Goal: Task Accomplishment & Management: Complete application form

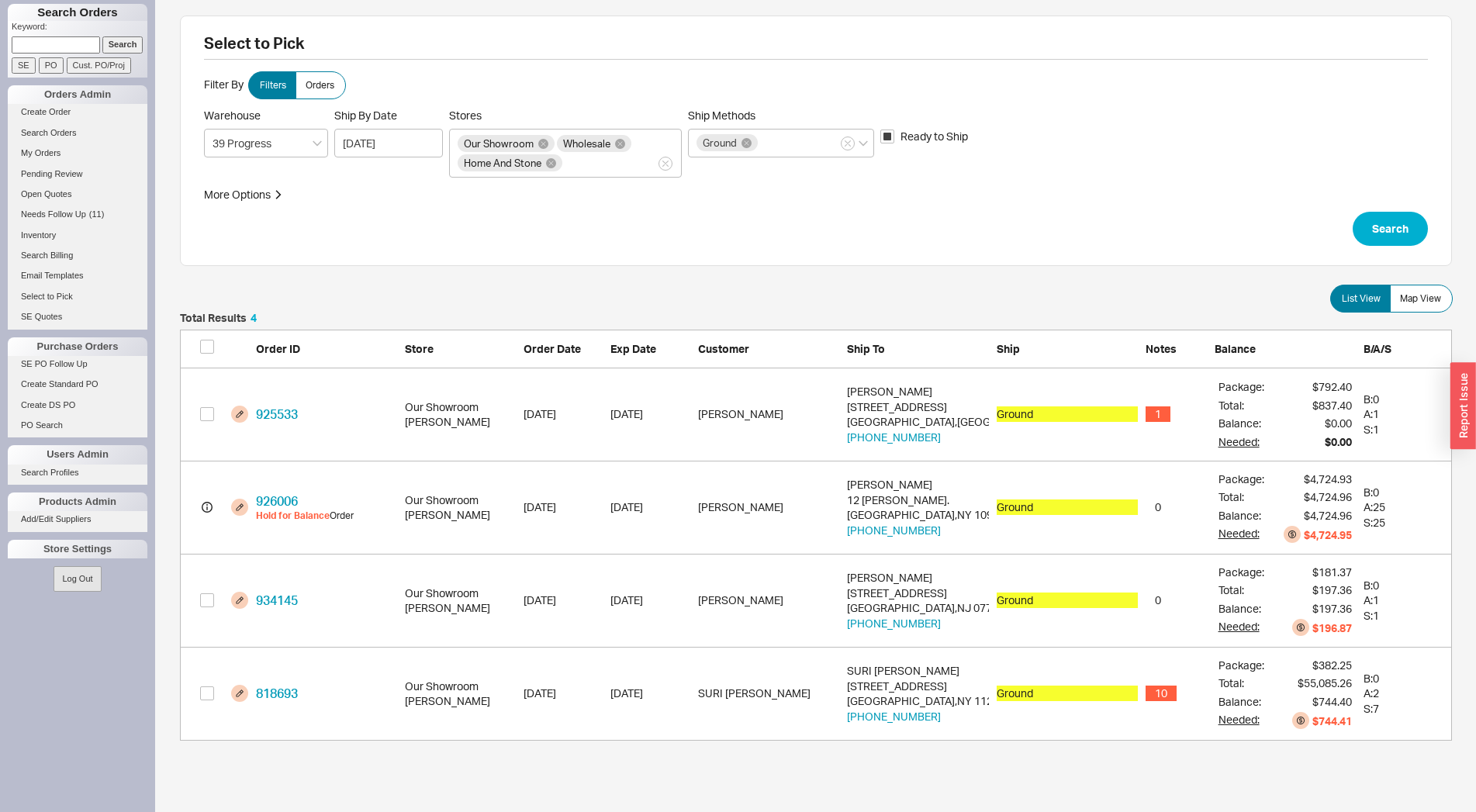
scroll to position [414, 1259]
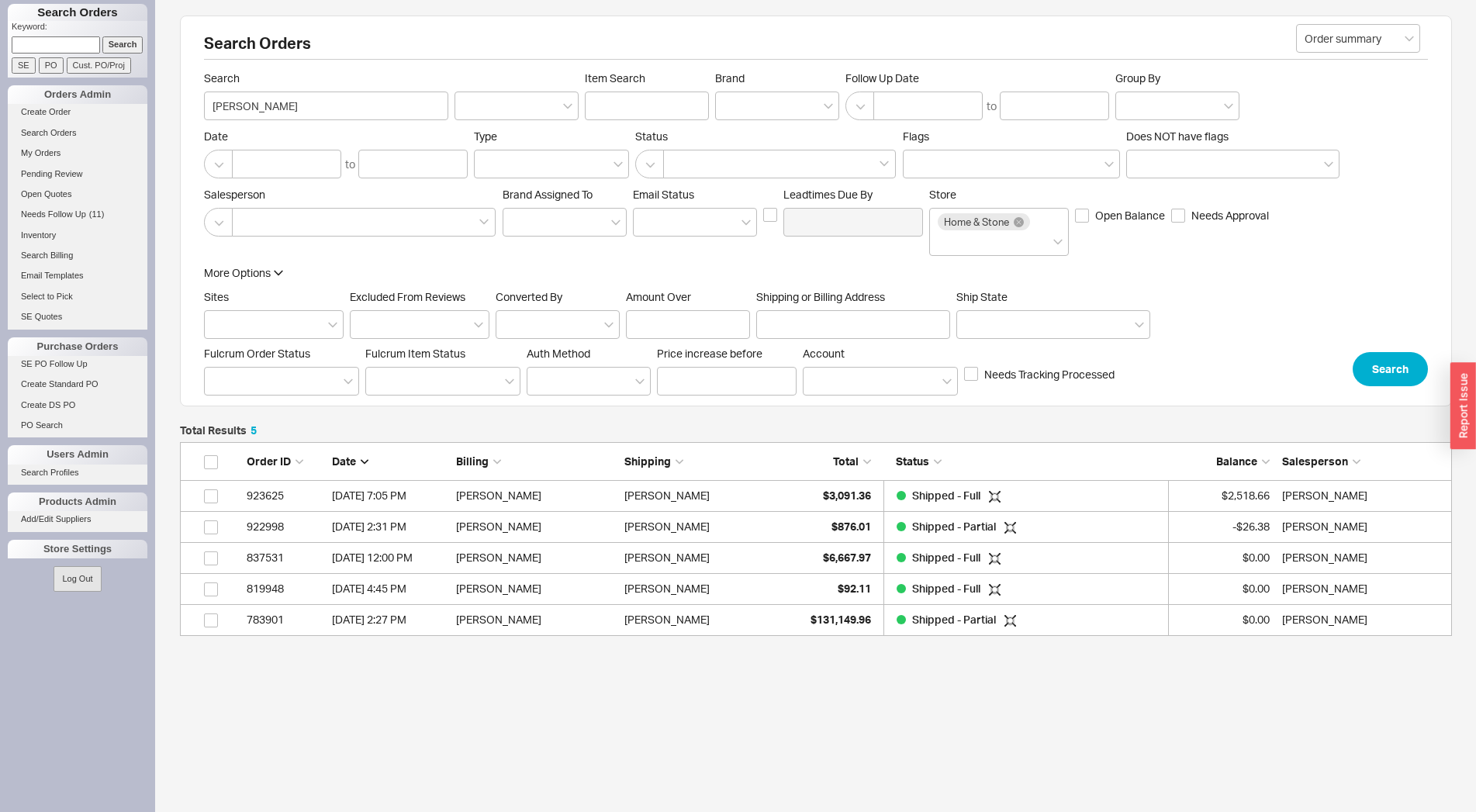
scroll to position [180, 1259]
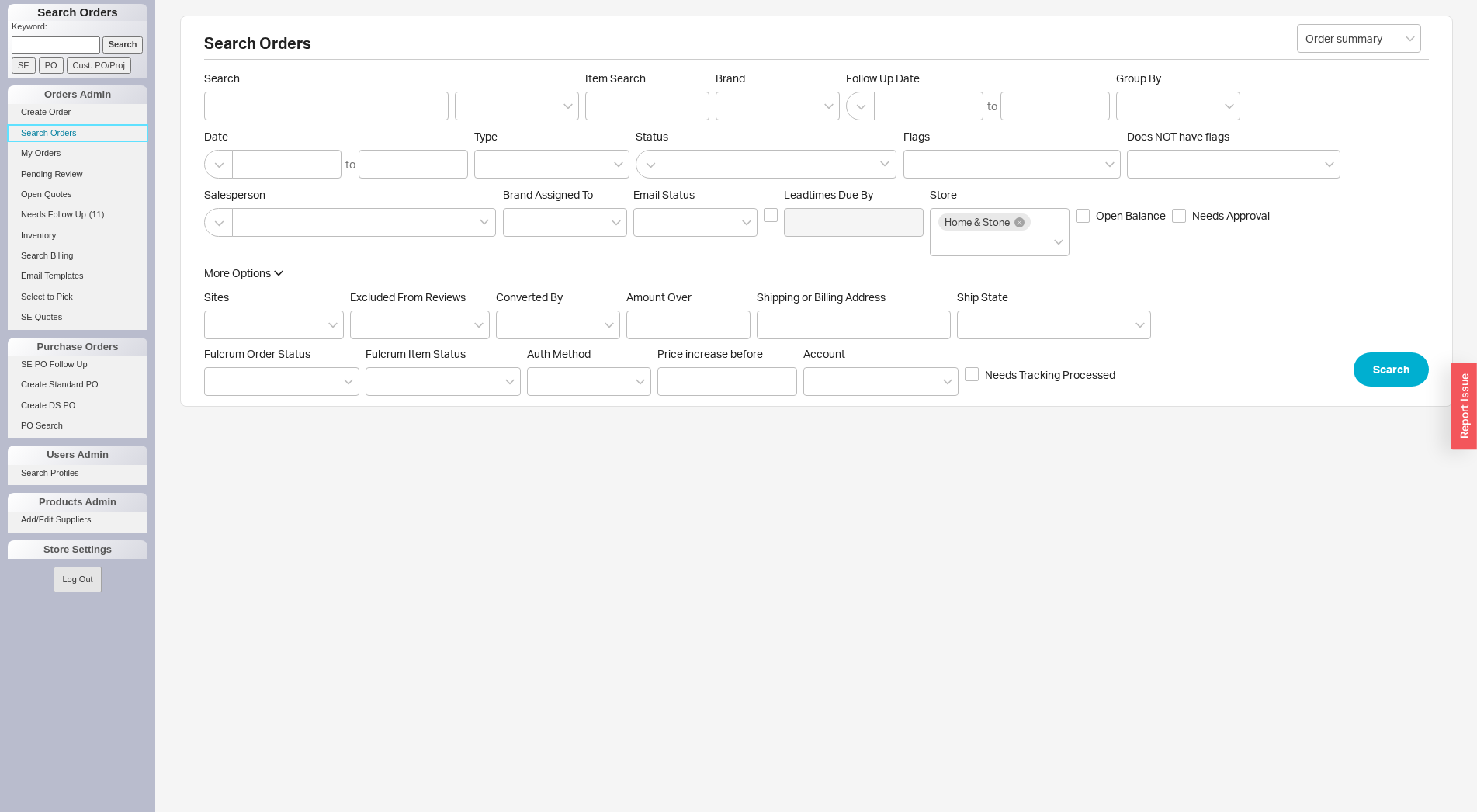
click at [35, 126] on link "Search Orders" at bounding box center [78, 133] width 140 height 17
click at [59, 121] on li "Create Order" at bounding box center [78, 114] width 140 height 20
click at [63, 117] on link "Create Order" at bounding box center [78, 112] width 140 height 17
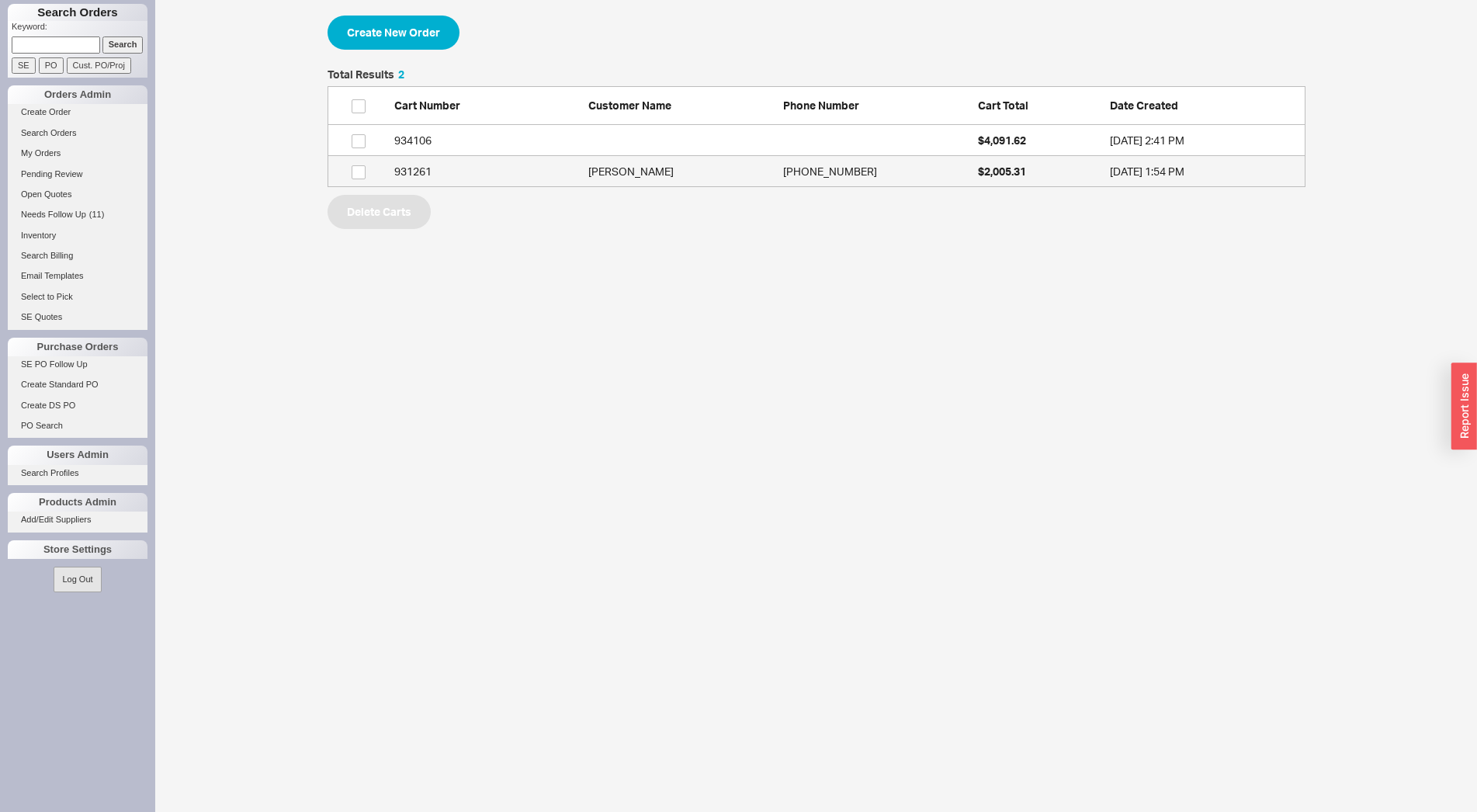
scroll to position [105, 964]
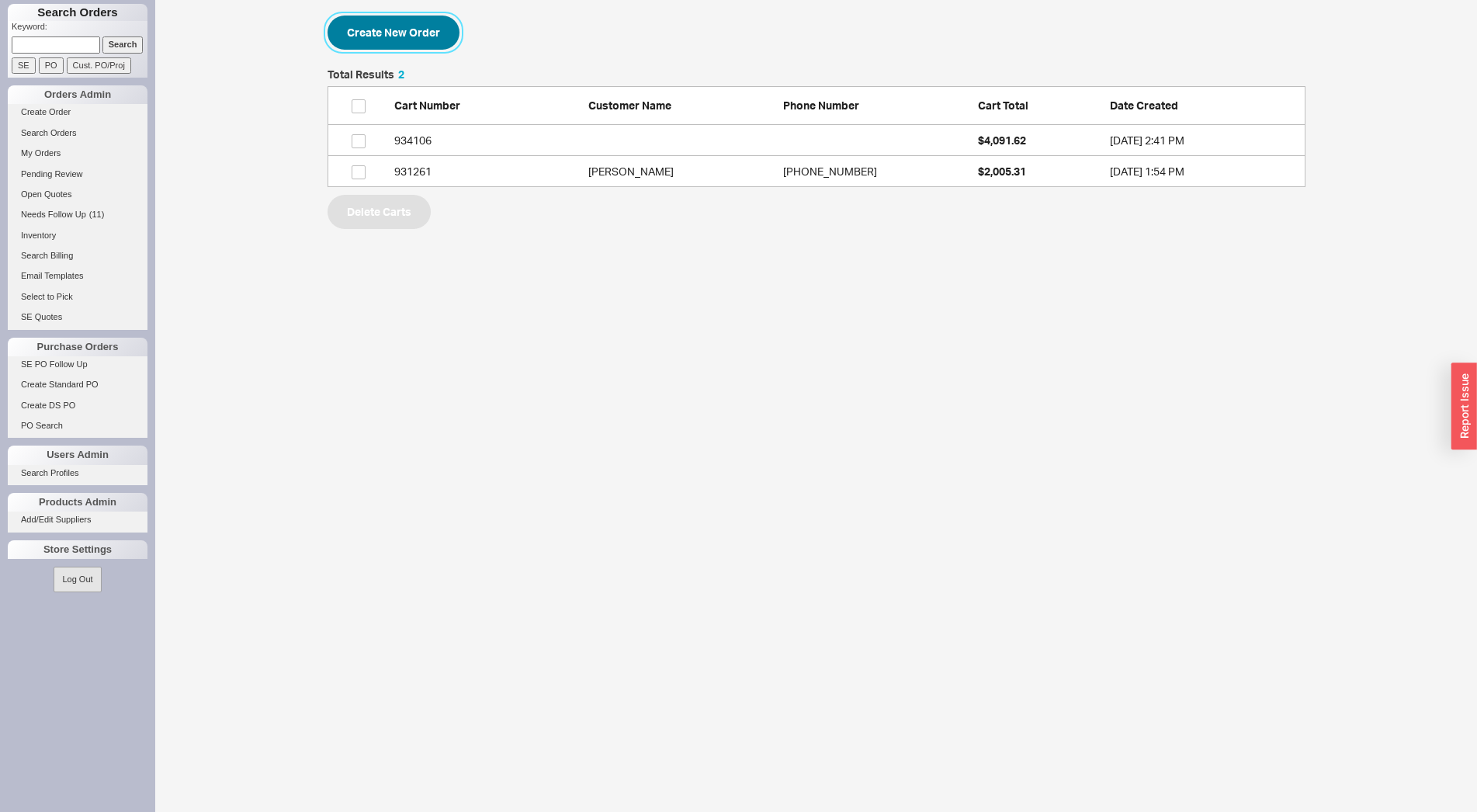
click at [402, 35] on button "Create New Order" at bounding box center [394, 33] width 132 height 34
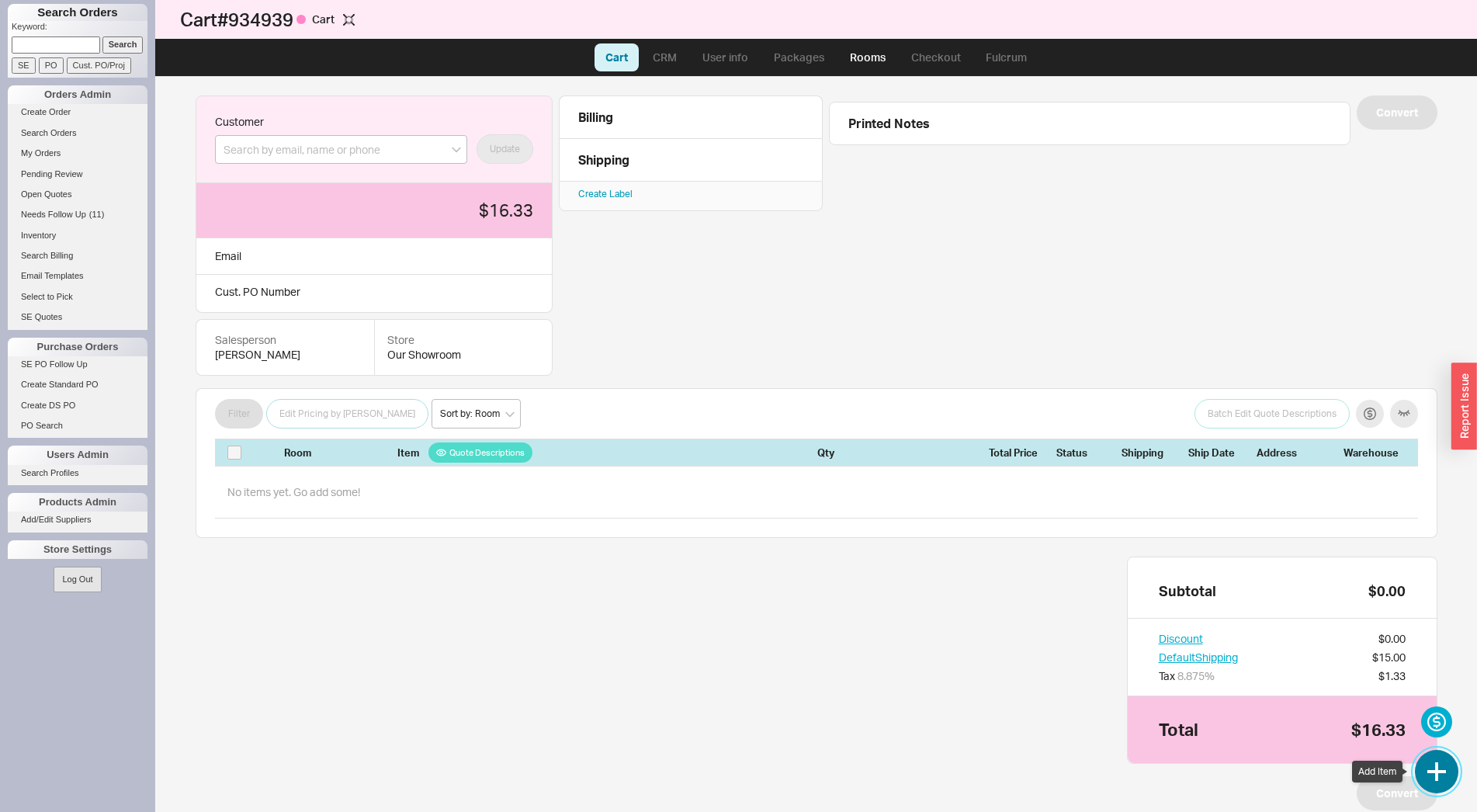
click at [1435, 771] on button "button" at bounding box center [1436, 771] width 43 height 43
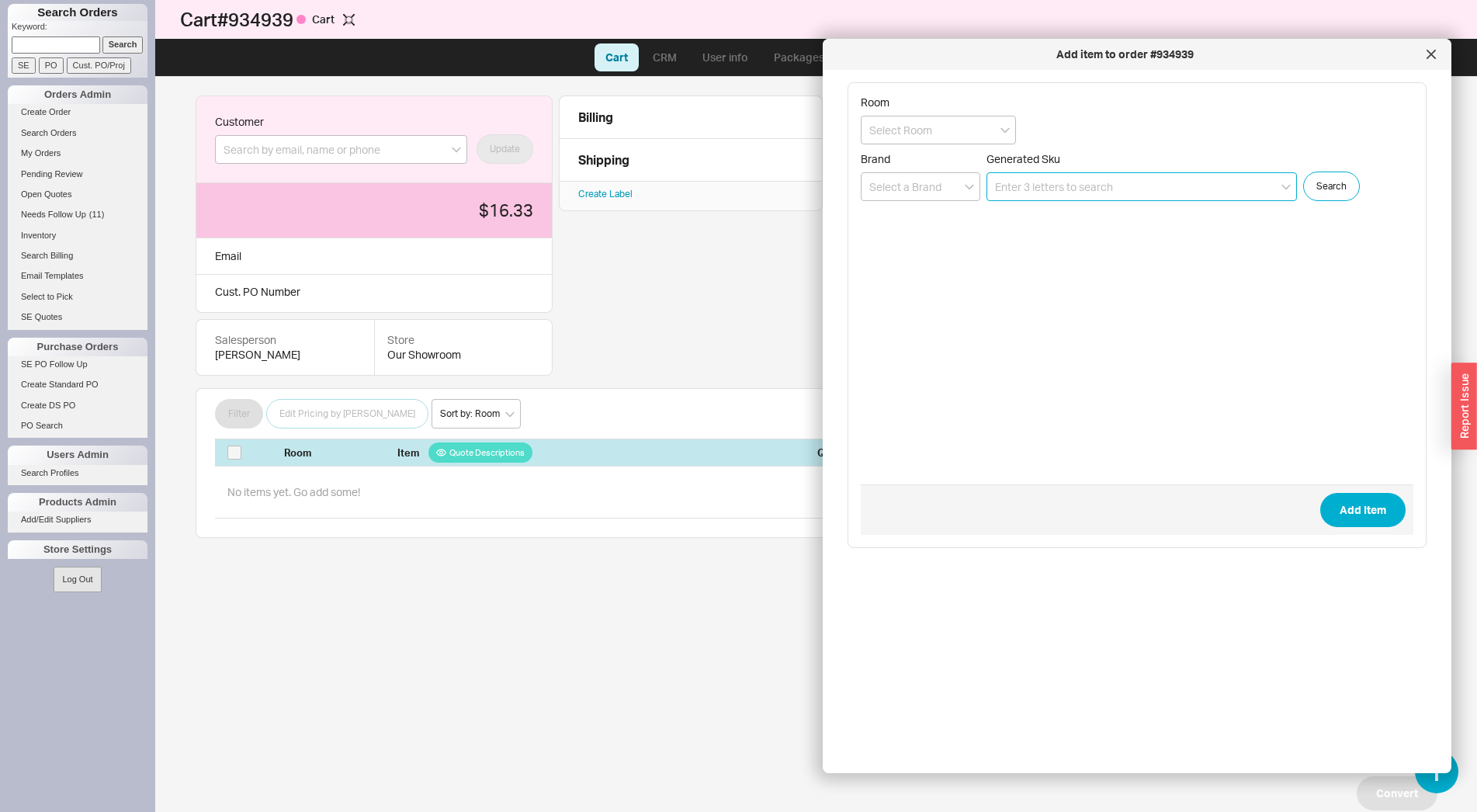
paste input "Cento 3547"
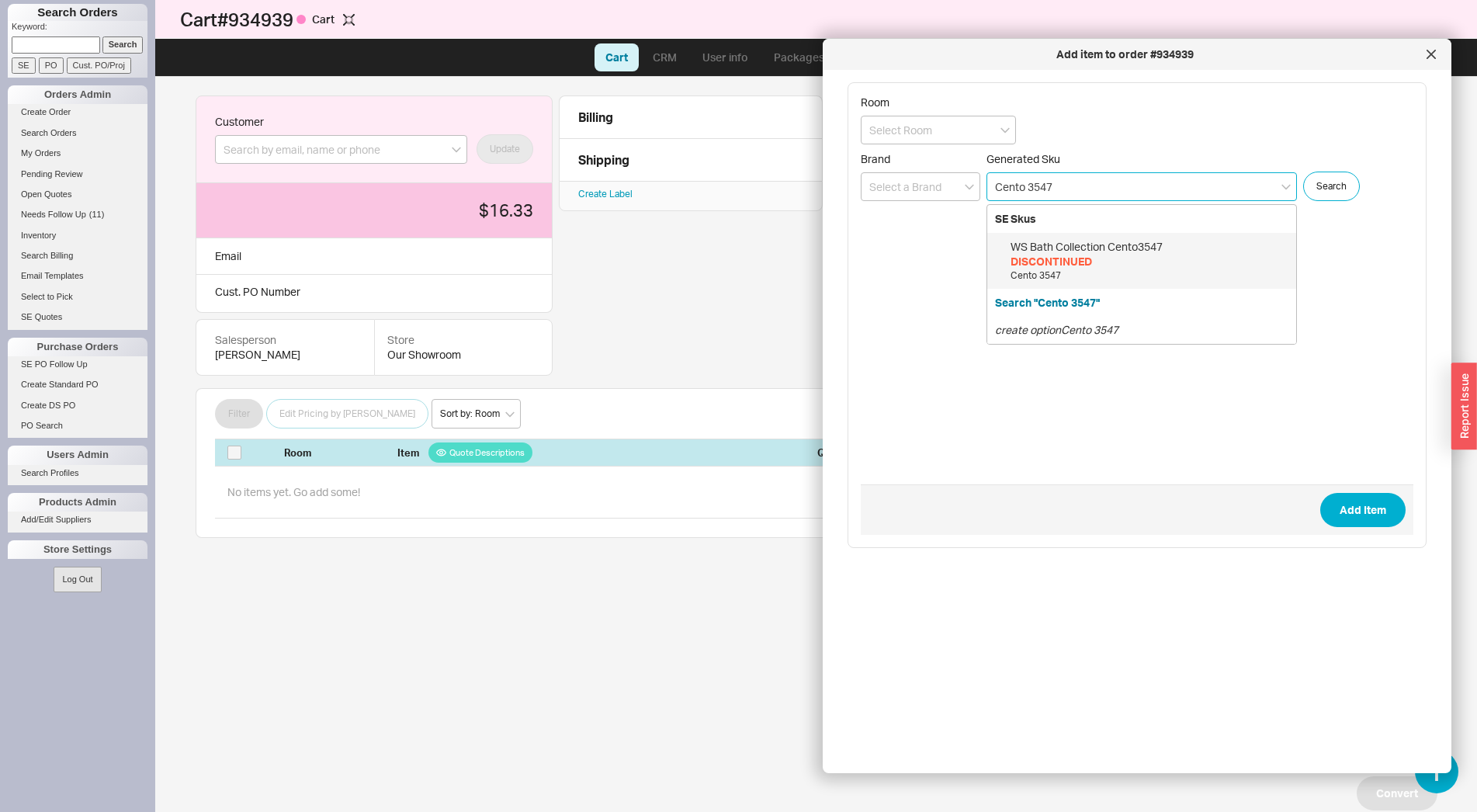
click at [1074, 258] on div "DISCONTINUED" at bounding box center [1148, 262] width 277 height 16
type input "Cento3547"
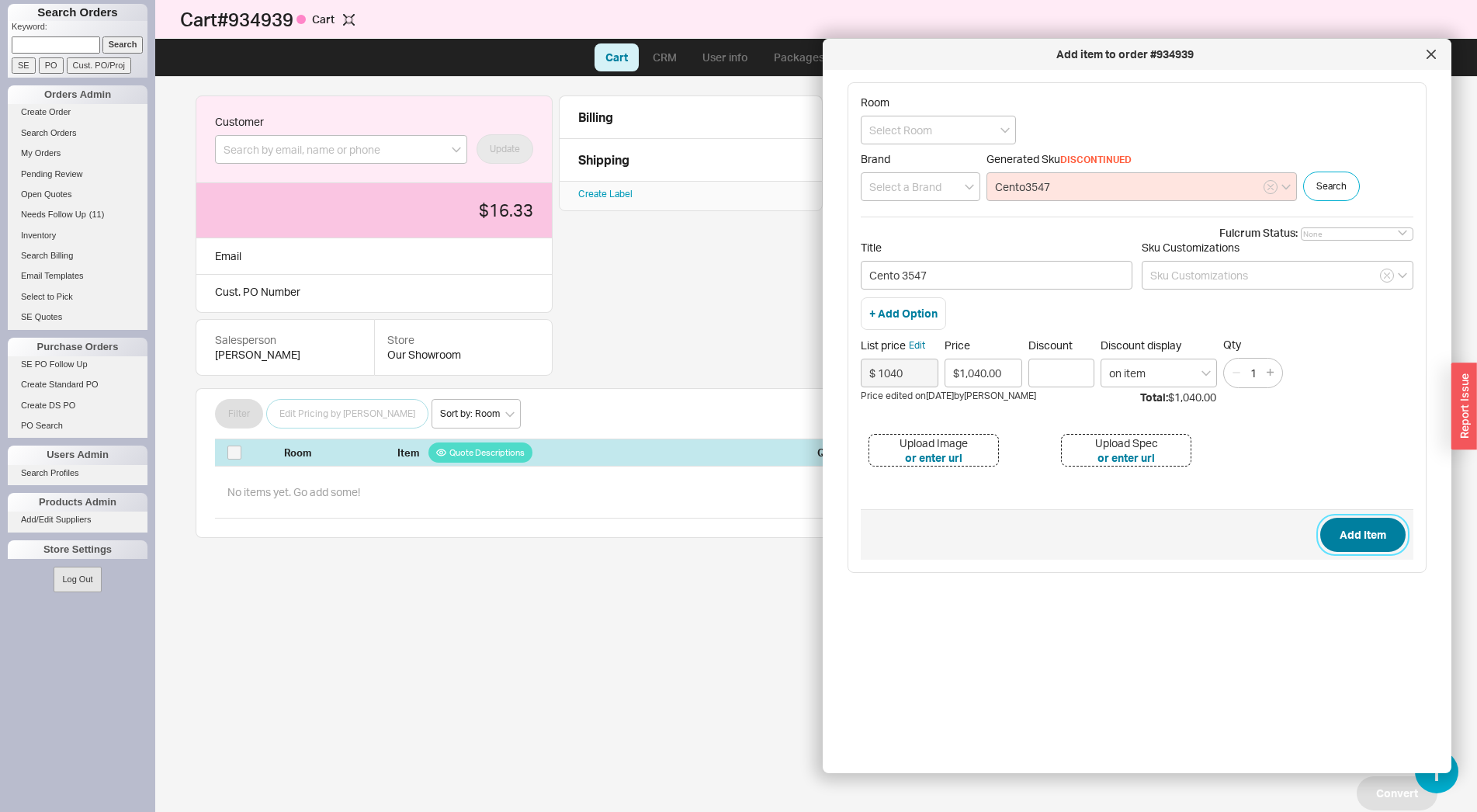
click at [1364, 526] on button "Add Item" at bounding box center [1363, 535] width 85 height 34
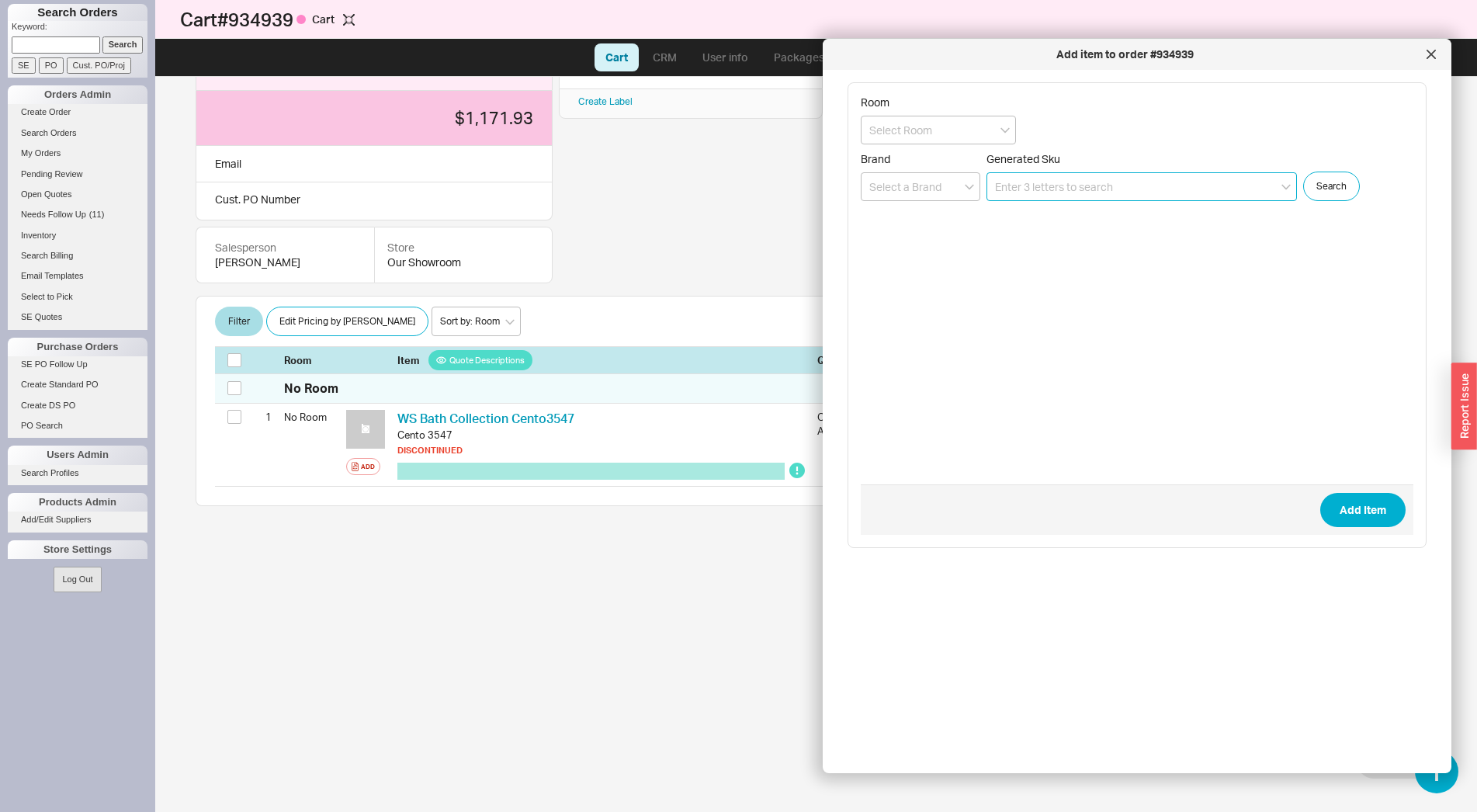
scroll to position [93, 0]
click at [1439, 49] on div at bounding box center [1431, 55] width 25 height 25
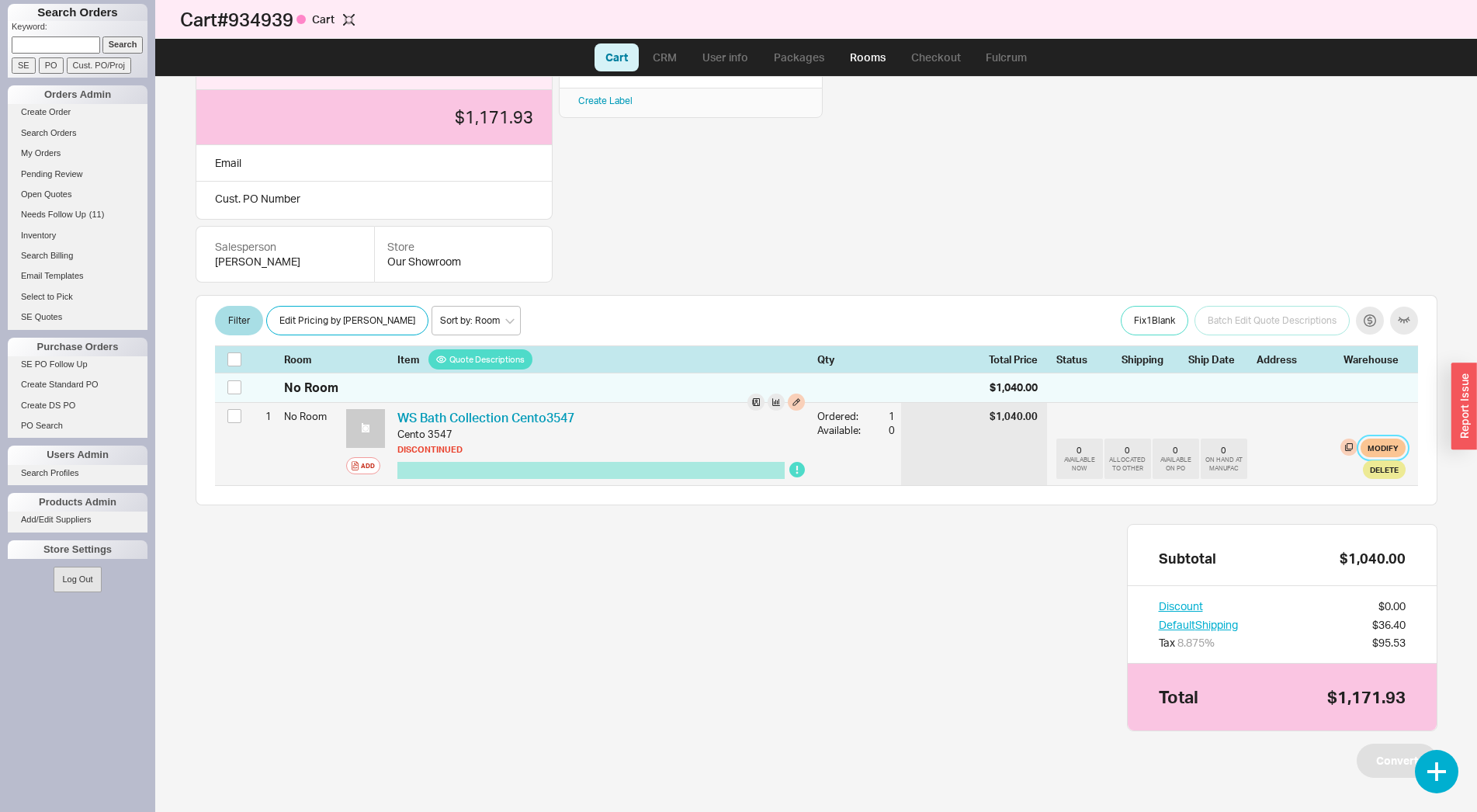
click at [1363, 454] on button "Modify" at bounding box center [1383, 447] width 45 height 18
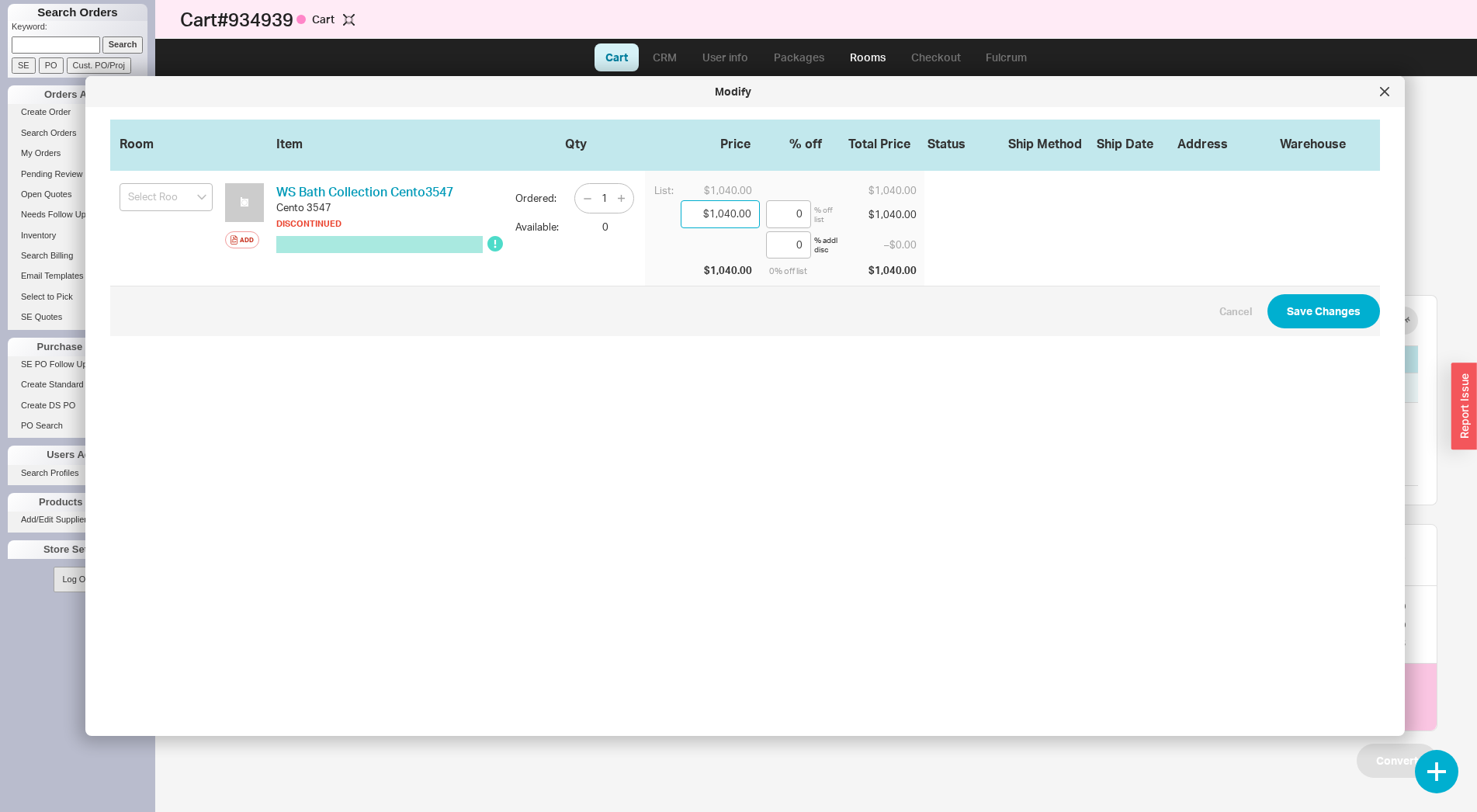
click at [732, 225] on input "$1,040.00" at bounding box center [720, 214] width 79 height 28
type input "$5.00"
type input "99.52"
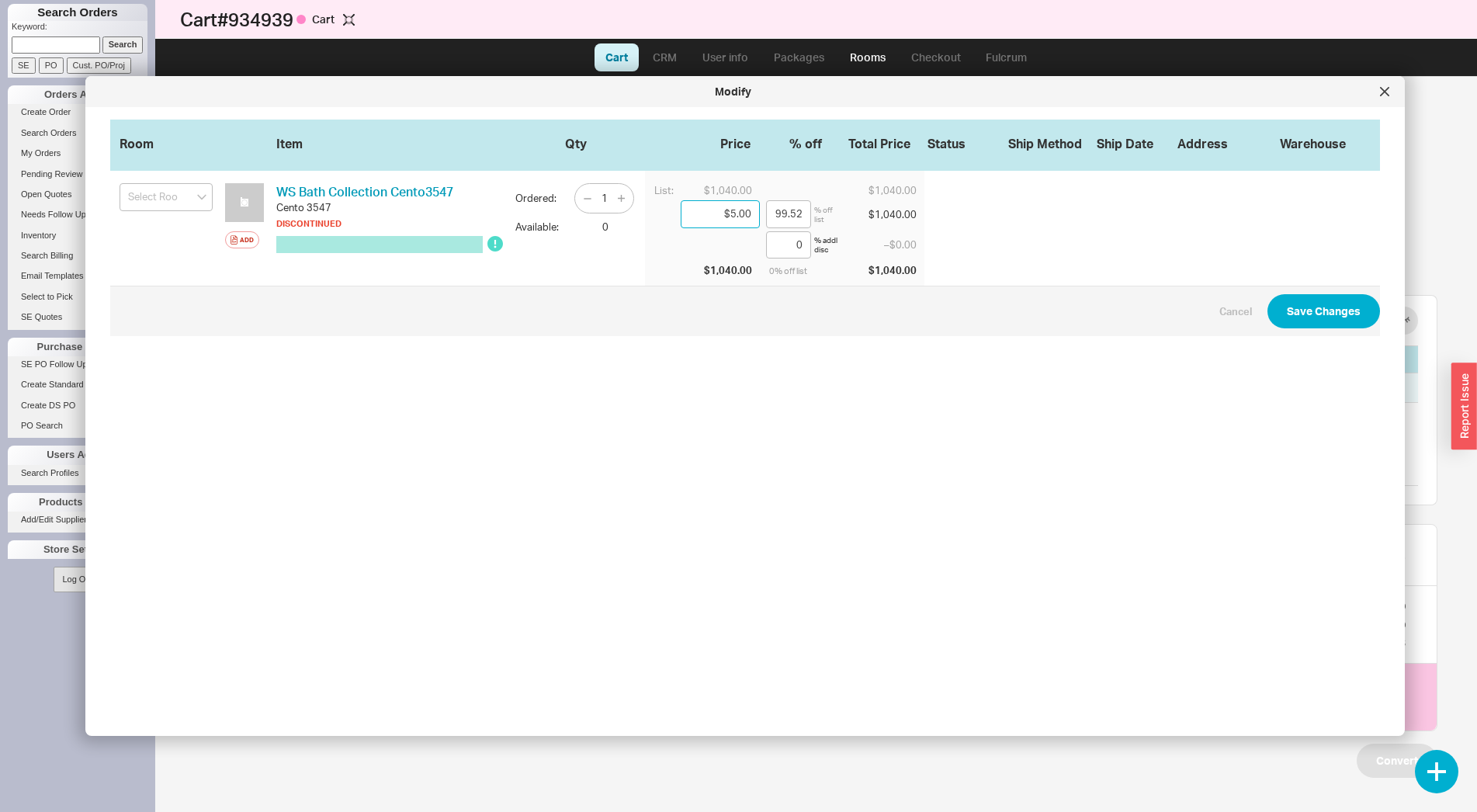
type input "$59.00"
type input "94.33"
type input "$592.00"
type input "43.08"
type input "$592.80"
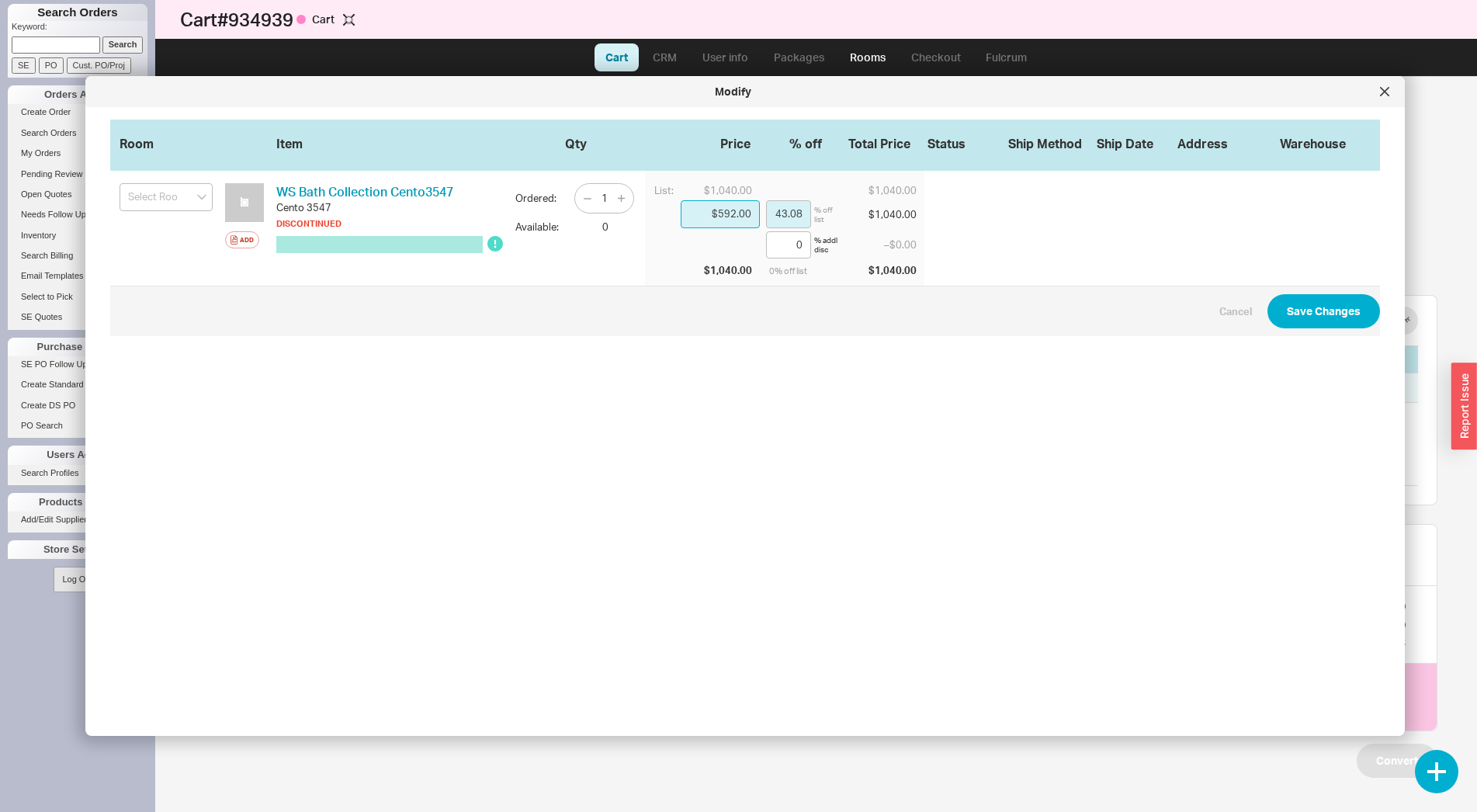
type input "43"
type input "$592.80"
click at [1276, 311] on button "Save Changes" at bounding box center [1324, 311] width 113 height 34
